Goal: Task Accomplishment & Management: Use online tool/utility

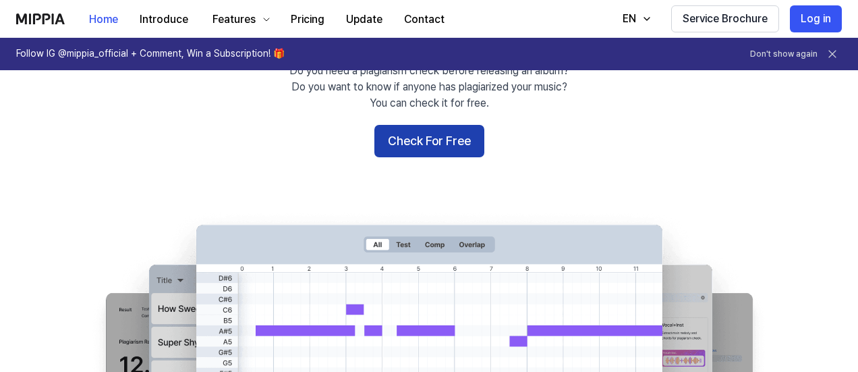
scroll to position [167, 0]
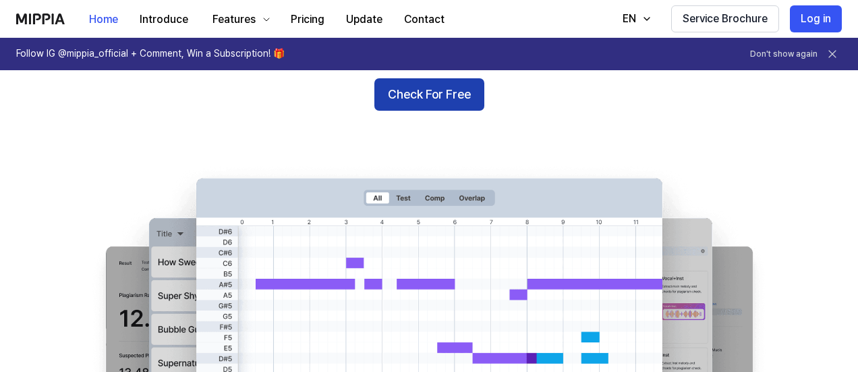
click at [455, 104] on button "Check For Free" at bounding box center [429, 94] width 110 height 32
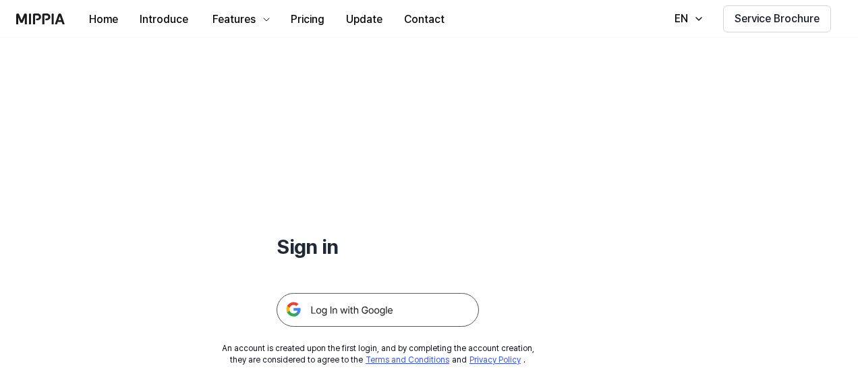
scroll to position [129, 0]
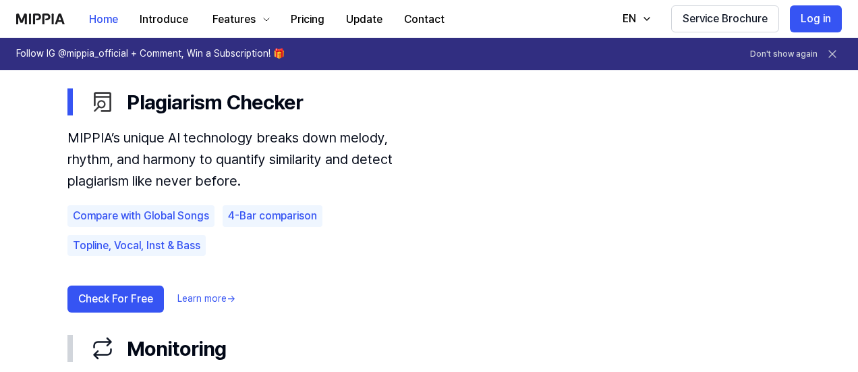
scroll to position [798, 0]
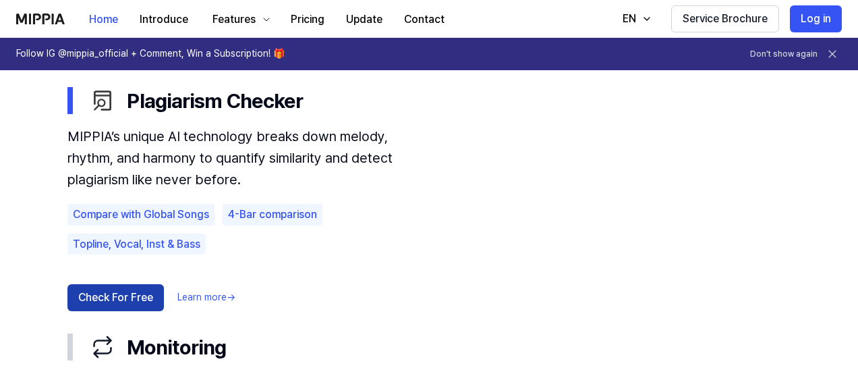
click at [125, 295] on button "Check For Free" at bounding box center [115, 297] width 96 height 27
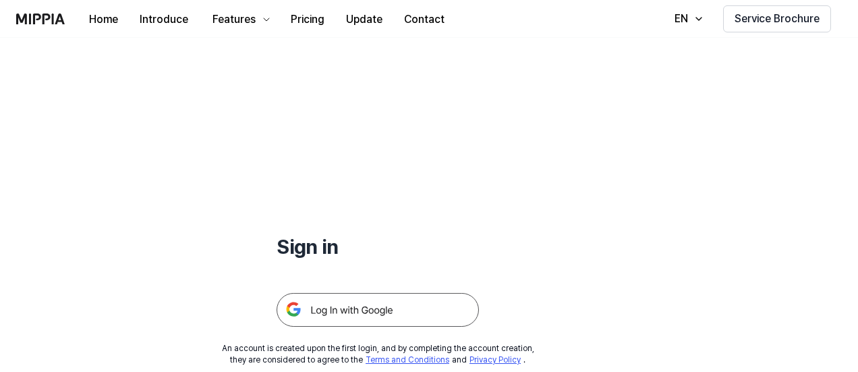
click at [369, 316] on img at bounding box center [377, 310] width 202 height 34
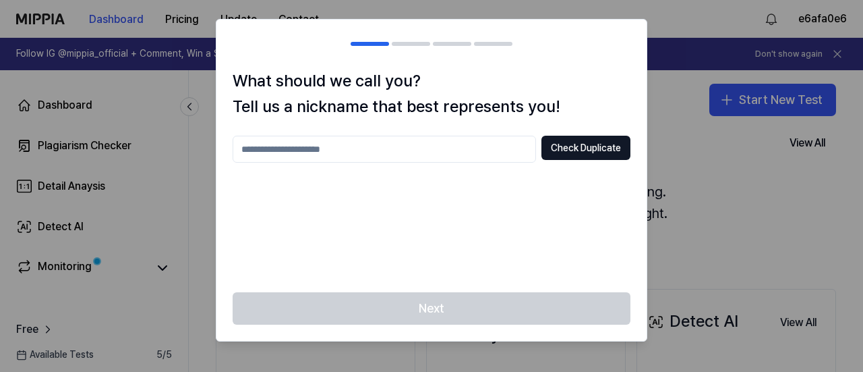
click at [415, 162] on input "text" at bounding box center [384, 149] width 303 height 27
type input "****"
click at [602, 132] on div "What should we call you? Tell us a nickname that best represents you! **** Chec…" at bounding box center [431, 180] width 430 height 225
click at [597, 138] on button "Check Duplicate" at bounding box center [586, 148] width 89 height 24
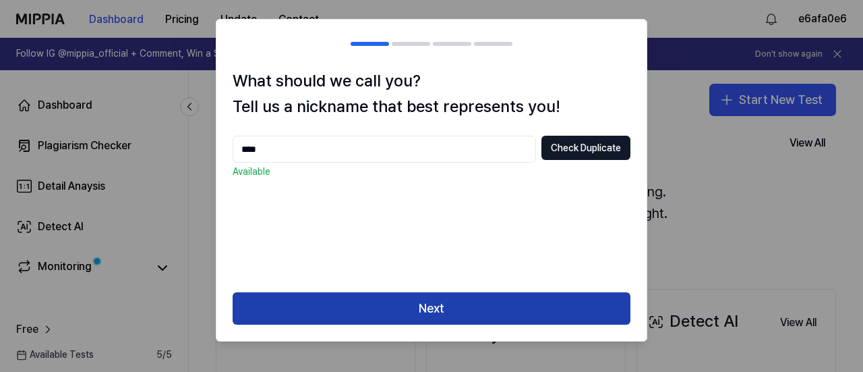
click at [406, 308] on button "Next" at bounding box center [432, 308] width 398 height 32
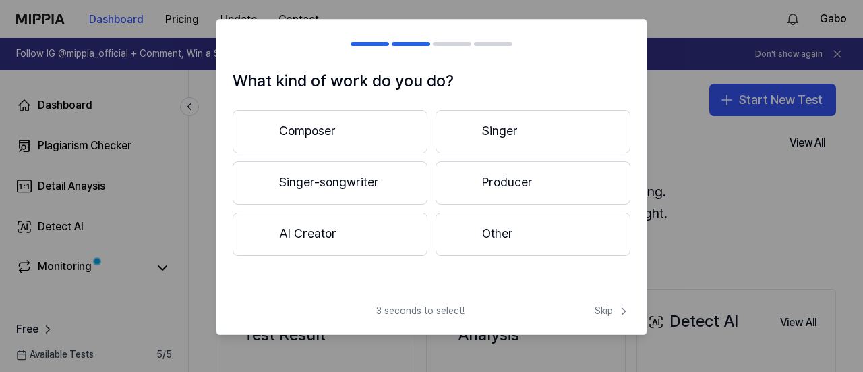
click at [496, 237] on button "Other" at bounding box center [533, 233] width 195 height 43
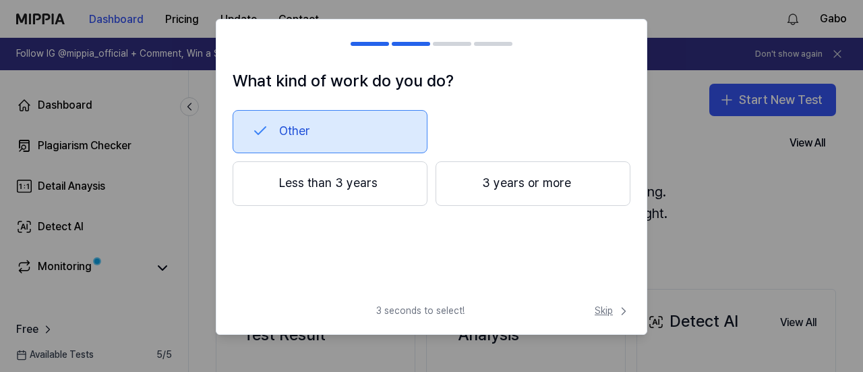
click at [615, 314] on span "Skip" at bounding box center [613, 310] width 36 height 13
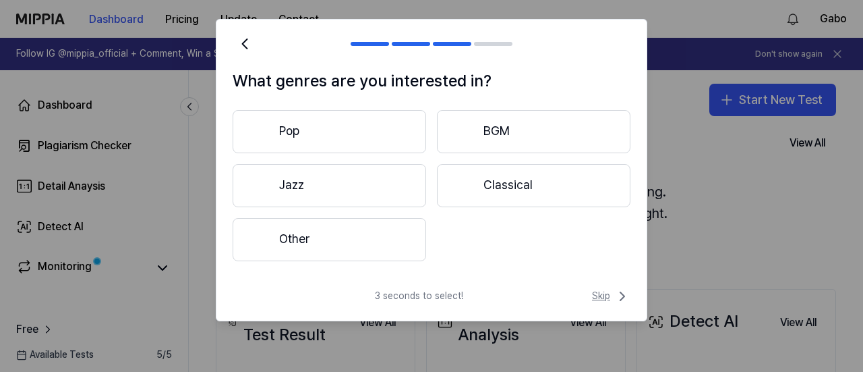
click at [604, 301] on span "Skip" at bounding box center [611, 296] width 38 height 16
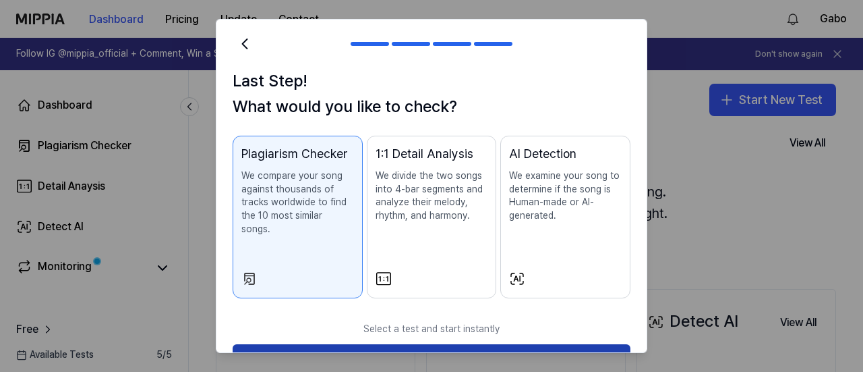
click at [399, 350] on button "Start Now" at bounding box center [432, 360] width 398 height 32
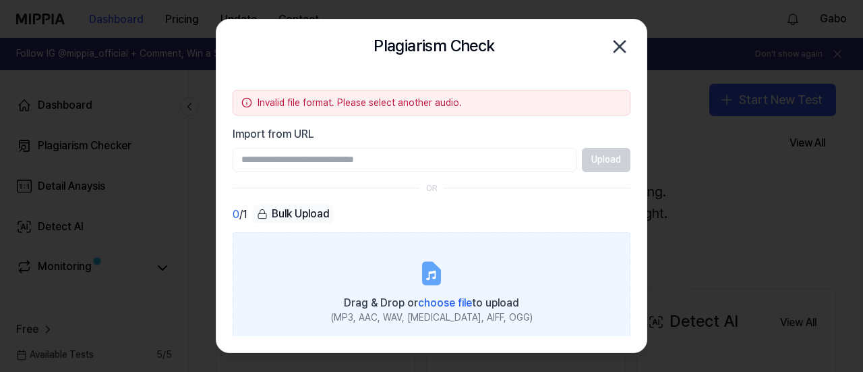
scroll to position [13, 0]
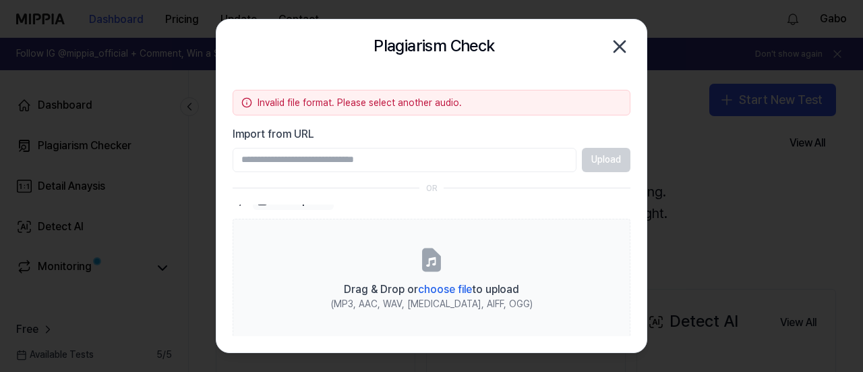
click at [619, 52] on icon "button" at bounding box center [620, 47] width 22 height 22
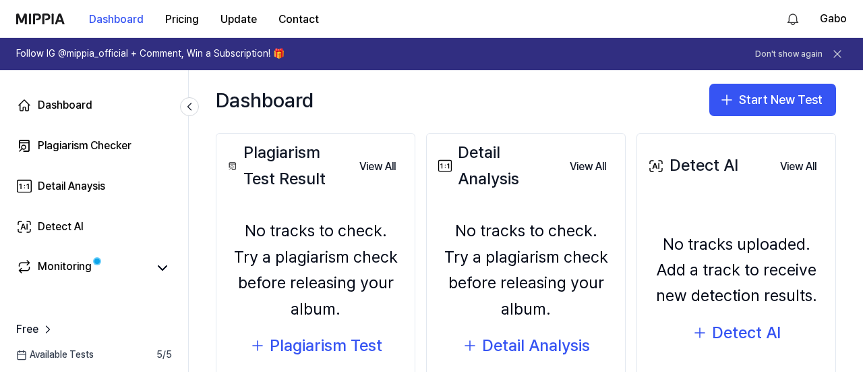
scroll to position [0, 0]
